Goal: Information Seeking & Learning: Find specific page/section

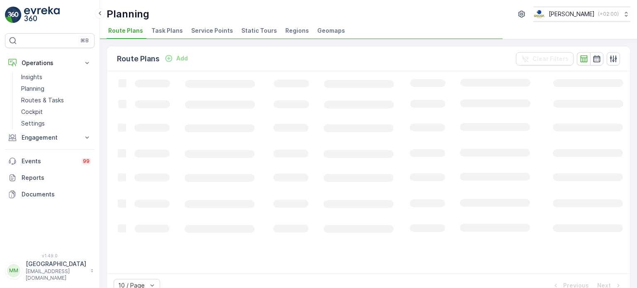
click at [162, 32] on span "Task Plans" at bounding box center [167, 31] width 32 height 8
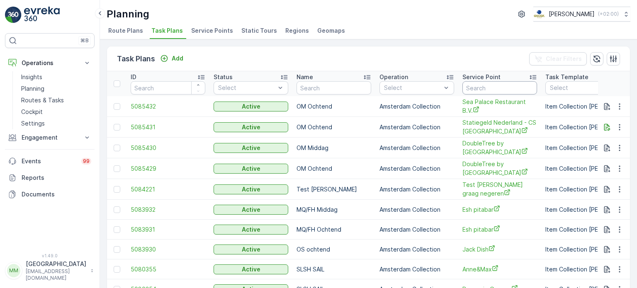
click at [476, 92] on input "text" at bounding box center [499, 87] width 75 height 13
type input "stromma"
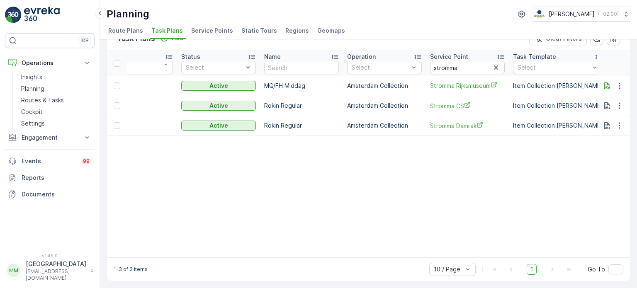
scroll to position [0, 24]
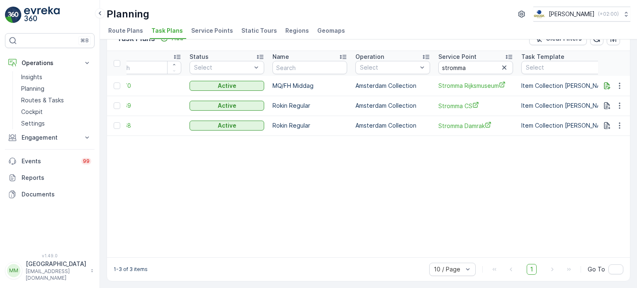
click at [35, 16] on img at bounding box center [42, 15] width 36 height 17
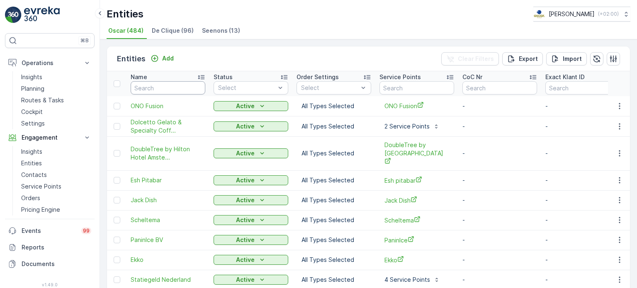
click at [172, 94] on input "text" at bounding box center [168, 87] width 75 height 13
type input "central"
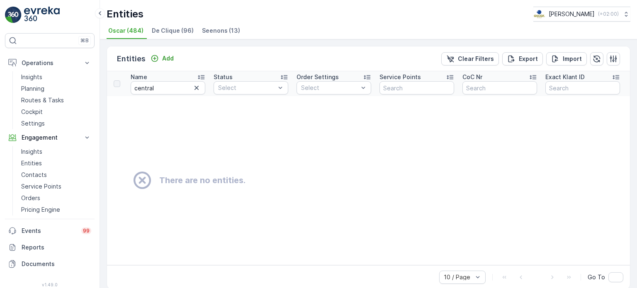
click at [197, 85] on icon "button" at bounding box center [196, 88] width 8 height 8
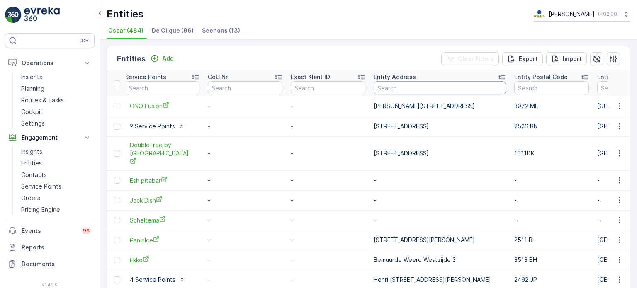
click at [401, 81] on input "text" at bounding box center [440, 87] width 132 height 13
paste input "Strijkviertel 25, DE MEERN"
type input "Strijkviertel 25, DE MEERN"
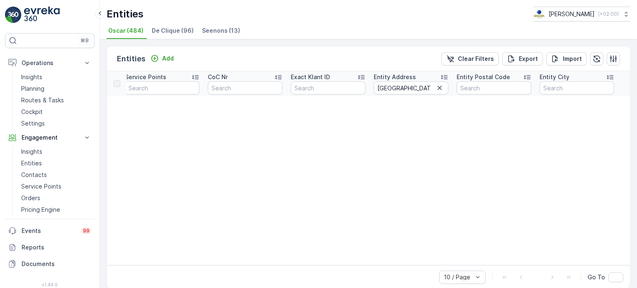
drag, startPoint x: 327, startPoint y: 264, endPoint x: 288, endPoint y: 275, distance: 40.1
click at [288, 276] on div "Entities Add Clear Filters Export Import Name Status Select Order Settings Sele…" at bounding box center [369, 167] width 524 height 243
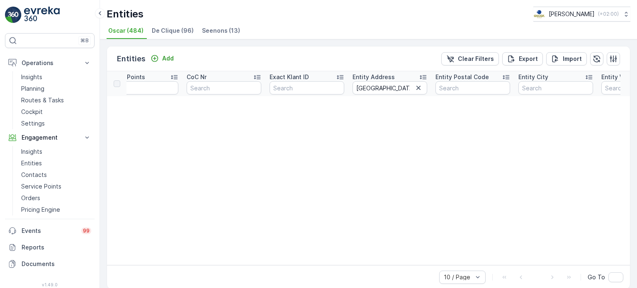
scroll to position [0, 271]
click at [424, 87] on icon "button" at bounding box center [423, 88] width 8 height 8
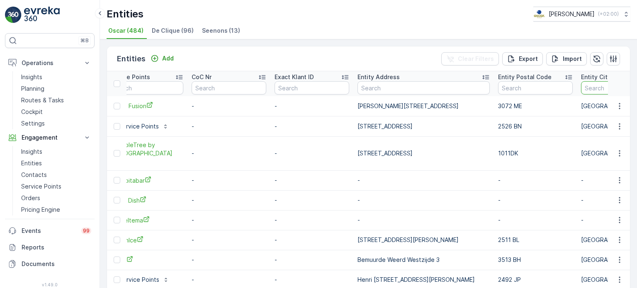
click at [581, 87] on input "text" at bounding box center [633, 87] width 105 height 13
type input "DE"
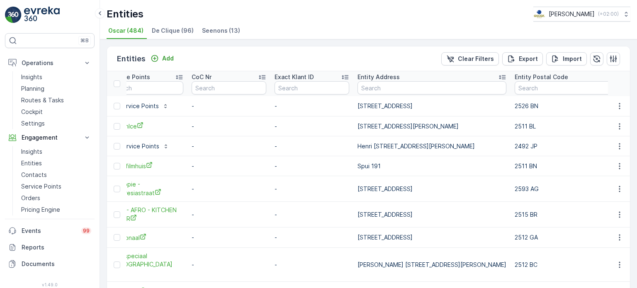
type input "DE Meern"
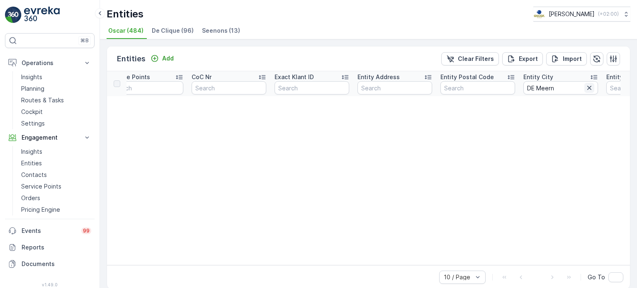
click at [588, 89] on icon "button" at bounding box center [589, 88] width 8 height 8
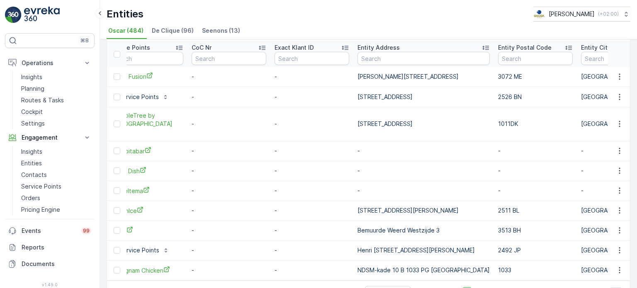
scroll to position [55, 0]
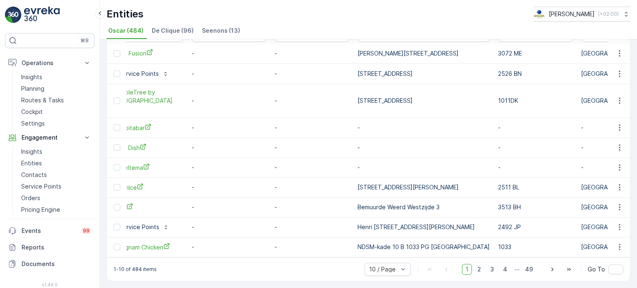
drag, startPoint x: 233, startPoint y: 252, endPoint x: 252, endPoint y: 247, distance: 20.2
click at [252, 247] on td "-" at bounding box center [228, 247] width 83 height 20
drag, startPoint x: 248, startPoint y: 254, endPoint x: 274, endPoint y: 248, distance: 27.1
click at [274, 248] on table "Name Status Select Order Settings Select Service Points CoC Nr Exact Klant ID E…" at bounding box center [443, 138] width 1214 height 239
click at [265, 261] on div "1-10 of 484 items 10 / Page 1 2 3 4 ... 49 Go To" at bounding box center [368, 269] width 523 height 24
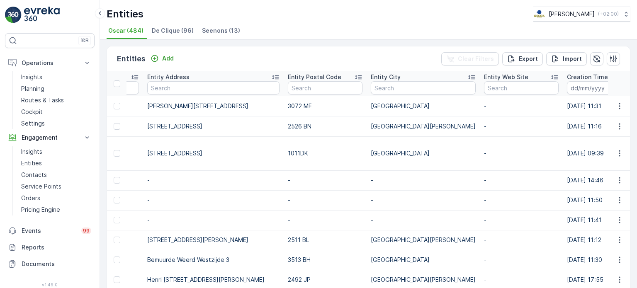
scroll to position [0, 481]
click at [58, 101] on p "Routes & Tasks" at bounding box center [42, 100] width 43 height 8
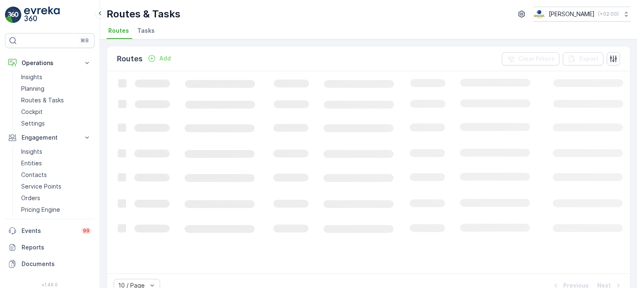
click at [148, 30] on span "Tasks" at bounding box center [145, 31] width 17 height 8
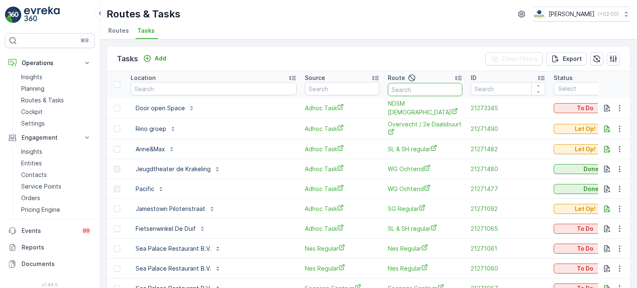
click at [426, 92] on input "text" at bounding box center [425, 89] width 75 height 13
type input "MQ"
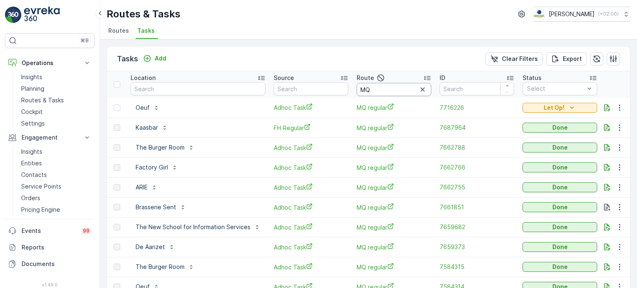
click at [376, 90] on input "MQ" at bounding box center [394, 89] width 75 height 13
type input "MQ"
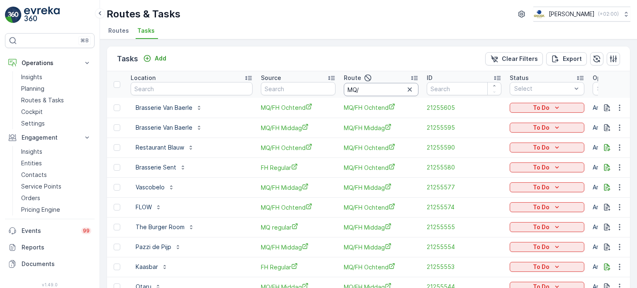
click at [375, 89] on input "MQ/" at bounding box center [381, 89] width 75 height 13
type input "MQ/FH m"
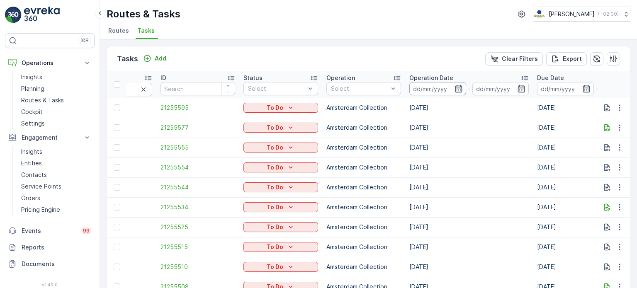
drag, startPoint x: 414, startPoint y: 87, endPoint x: 415, endPoint y: 95, distance: 8.3
click at [414, 87] on input at bounding box center [437, 88] width 57 height 13
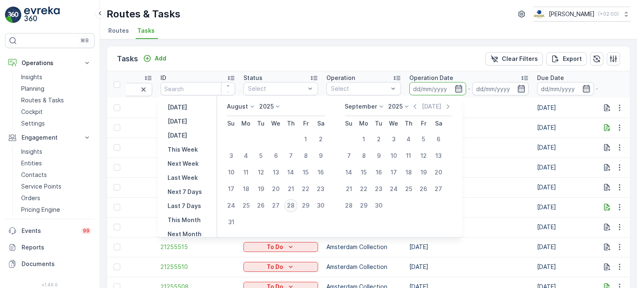
click at [295, 203] on div "28" at bounding box center [290, 205] width 13 height 13
type input "[DATE]"
click at [295, 203] on div "28" at bounding box center [290, 205] width 13 height 13
type input "[DATE]"
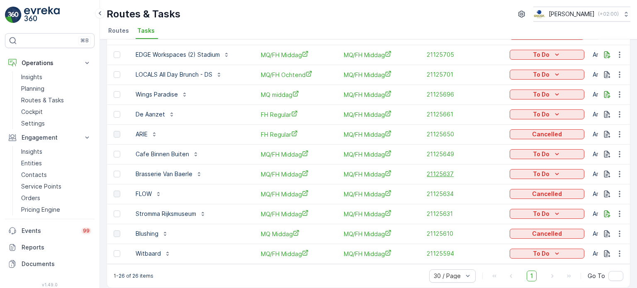
scroll to position [361, 0]
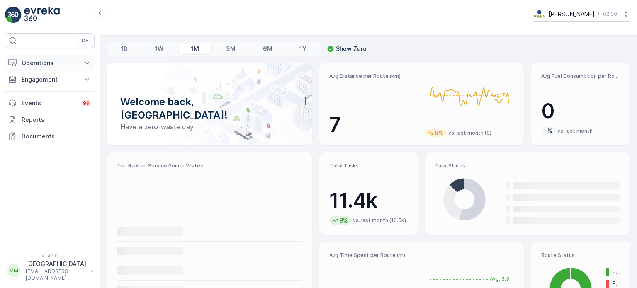
click at [55, 60] on p "Operations" at bounding box center [50, 63] width 56 height 8
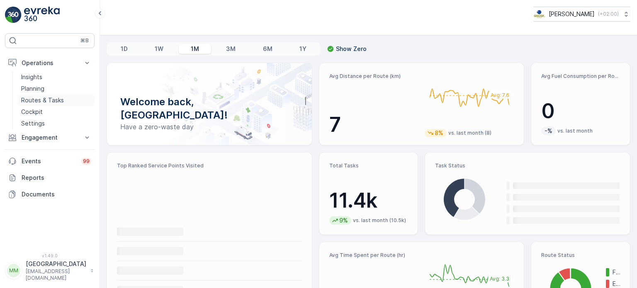
click at [50, 96] on p "Routes & Tasks" at bounding box center [42, 100] width 43 height 8
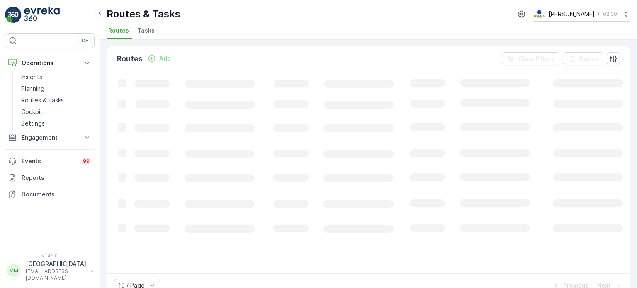
click at [148, 33] on span "Tasks" at bounding box center [145, 31] width 17 height 8
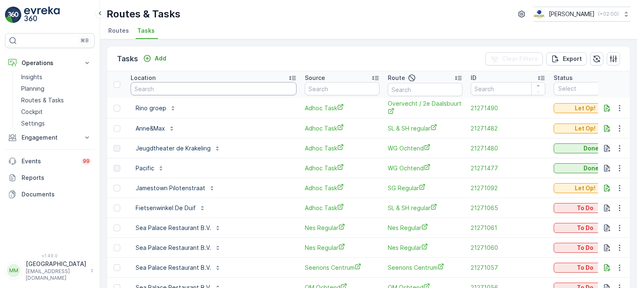
click at [179, 89] on input "text" at bounding box center [214, 88] width 166 height 13
type input "stromma"
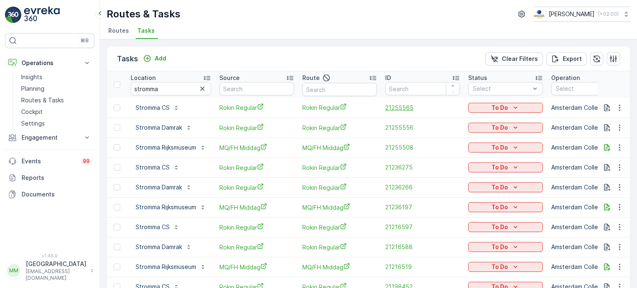
click at [403, 104] on span "21255565" at bounding box center [422, 108] width 75 height 8
click at [404, 126] on span "21255556" at bounding box center [422, 128] width 75 height 8
click at [398, 143] on span "21255508" at bounding box center [422, 147] width 75 height 8
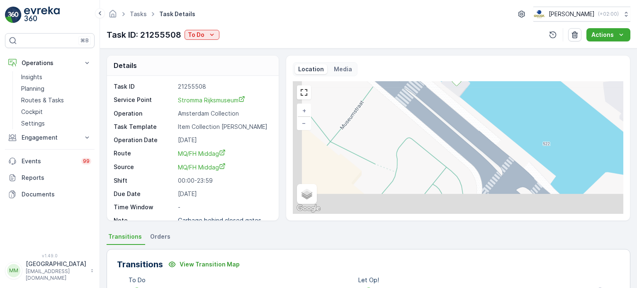
drag, startPoint x: 453, startPoint y: 193, endPoint x: 465, endPoint y: 105, distance: 88.7
click at [467, 105] on div "+ − Satellite Roadmap Terrain Hybrid Leaflet Keyboard shortcuts Map Data Map da…" at bounding box center [458, 147] width 330 height 133
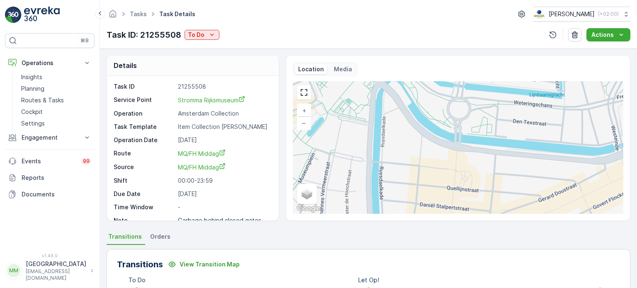
drag, startPoint x: 519, startPoint y: 138, endPoint x: 404, endPoint y: 97, distance: 121.9
click at [404, 97] on div "+ − Satellite Roadmap Terrain Hybrid Leaflet Keyboard shortcuts Map Data Map da…" at bounding box center [458, 147] width 330 height 133
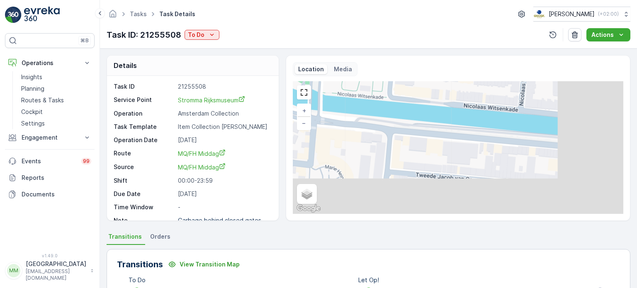
drag, startPoint x: 383, startPoint y: 92, endPoint x: 357, endPoint y: 86, distance: 26.9
click at [357, 86] on div "+ − Satellite Roadmap Terrain Hybrid Leaflet Keyboard shortcuts Map Data Map da…" at bounding box center [458, 147] width 330 height 133
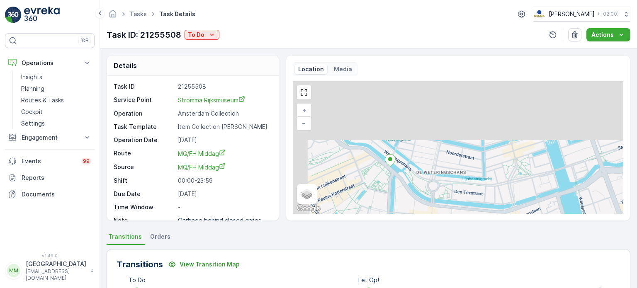
drag, startPoint x: 337, startPoint y: 109, endPoint x: 380, endPoint y: 149, distance: 58.4
click at [436, 187] on div "+ − Satellite Roadmap Terrain Hybrid Leaflet Keyboard shortcuts Map Data Map da…" at bounding box center [458, 147] width 330 height 133
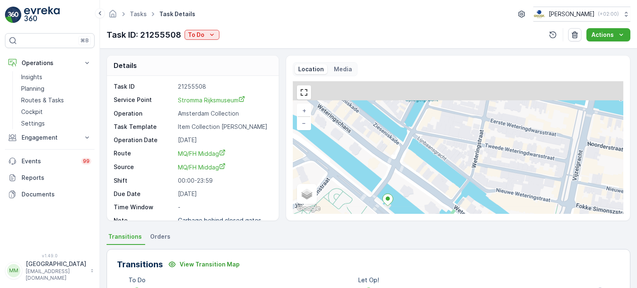
drag, startPoint x: 432, startPoint y: 112, endPoint x: 436, endPoint y: 184, distance: 72.2
click at [443, 189] on div "+ − Satellite Roadmap Terrain Hybrid Leaflet Keyboard shortcuts Map Data Map da…" at bounding box center [458, 147] width 330 height 133
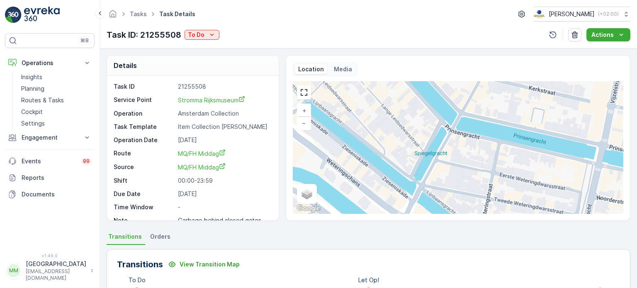
drag, startPoint x: 408, startPoint y: 122, endPoint x: 417, endPoint y: 176, distance: 54.7
click at [417, 176] on div "+ − Satellite Roadmap Terrain Hybrid Leaflet Keyboard shortcuts Map Data Map da…" at bounding box center [458, 147] width 330 height 133
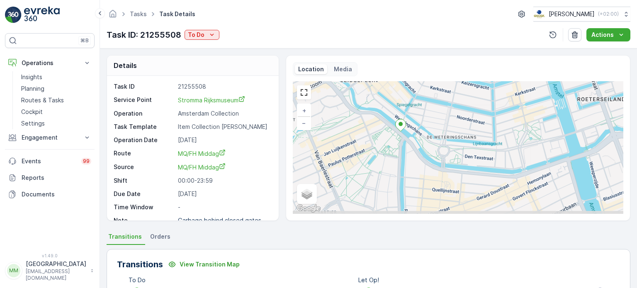
drag, startPoint x: 421, startPoint y: 153, endPoint x: 401, endPoint y: 98, distance: 58.4
click at [401, 98] on div "+ − Satellite Roadmap Terrain Hybrid Leaflet Keyboard shortcuts Map Data Map da…" at bounding box center [458, 147] width 330 height 133
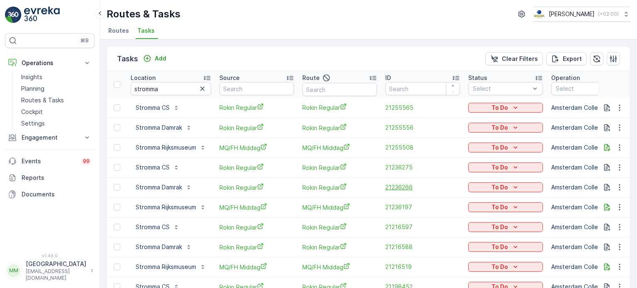
click at [398, 187] on span "21236266" at bounding box center [422, 187] width 75 height 8
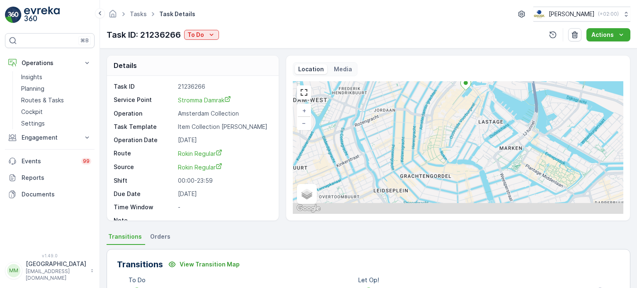
drag, startPoint x: 454, startPoint y: 177, endPoint x: 456, endPoint y: 134, distance: 43.2
click at [456, 134] on div "+ − Satellite Roadmap Terrain Hybrid Leaflet Keyboard shortcuts Map Data Map da…" at bounding box center [458, 147] width 330 height 133
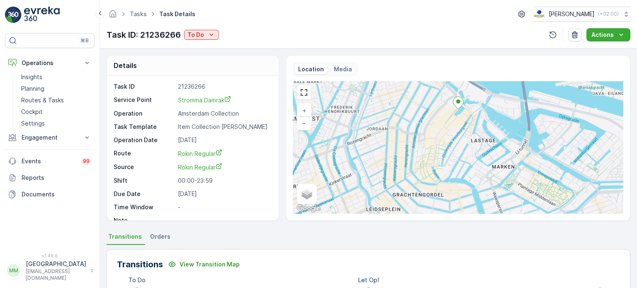
drag, startPoint x: 469, startPoint y: 132, endPoint x: 453, endPoint y: 172, distance: 43.1
click at [454, 172] on div "+ − Satellite Roadmap Terrain Hybrid Leaflet Keyboard shortcuts Map Data Map da…" at bounding box center [458, 147] width 330 height 133
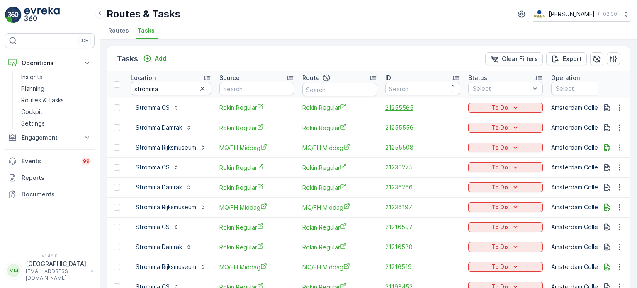
click at [401, 104] on span "21255565" at bounding box center [422, 108] width 75 height 8
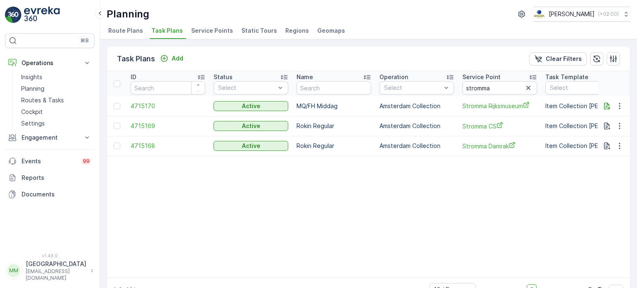
scroll to position [0, 24]
